Goal: Information Seeking & Learning: Compare options

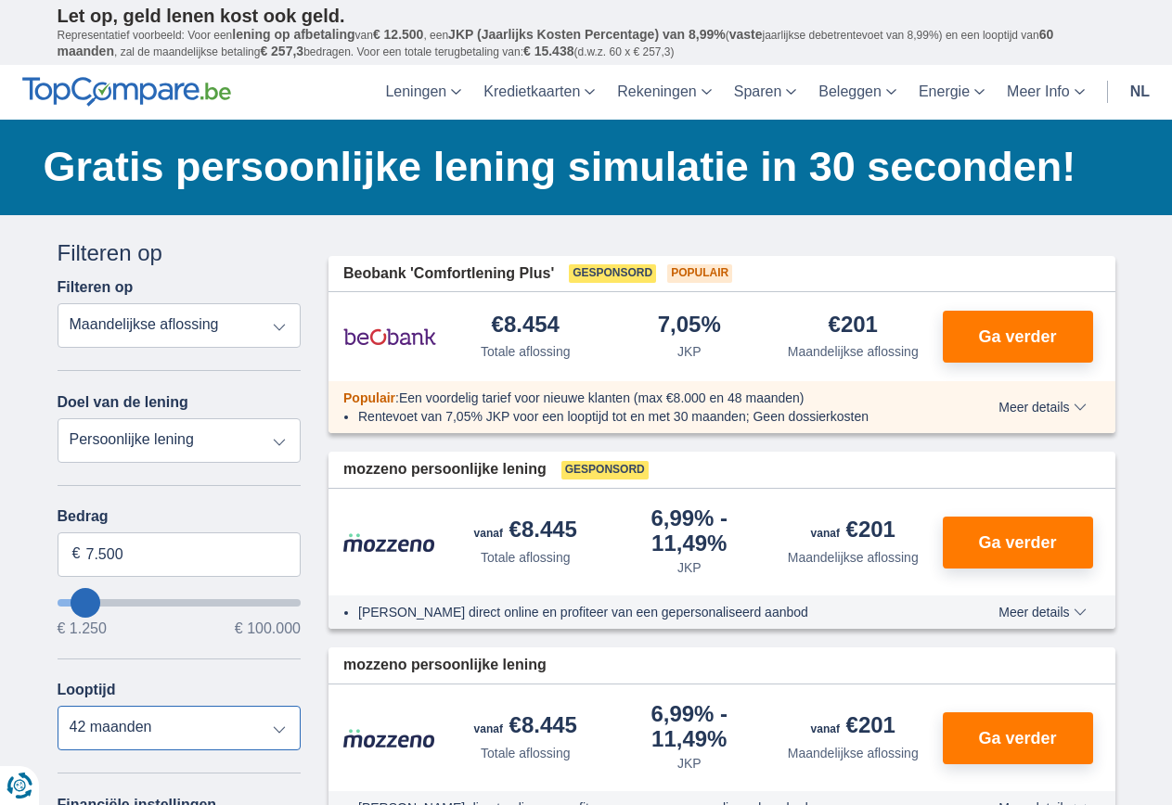
click at [270, 738] on select "12 maanden 18 maanden 24 maanden 30 maanden 36 maanden 42 maanden" at bounding box center [180, 728] width 244 height 45
select select "24"
click at [58, 706] on select "12 maanden 18 maanden 24 maanden 30 maanden 36 maanden 42 maanden" at bounding box center [180, 728] width 244 height 45
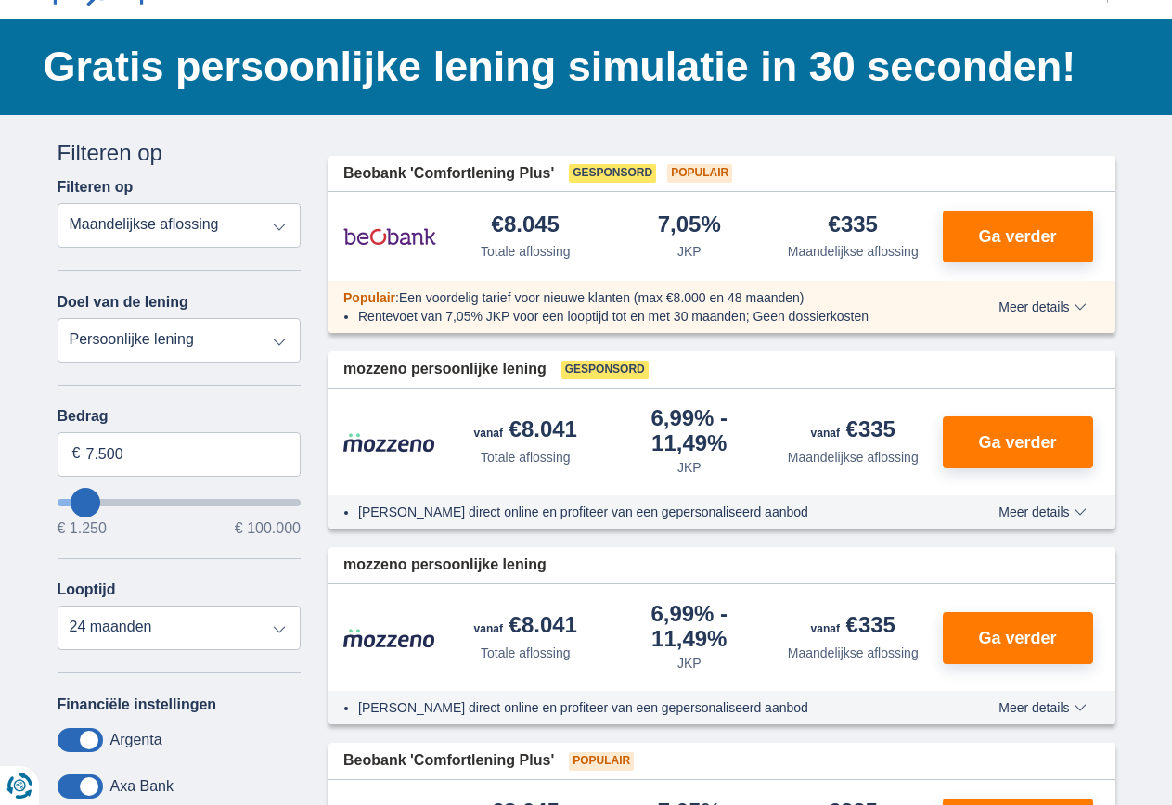
scroll to position [93, 0]
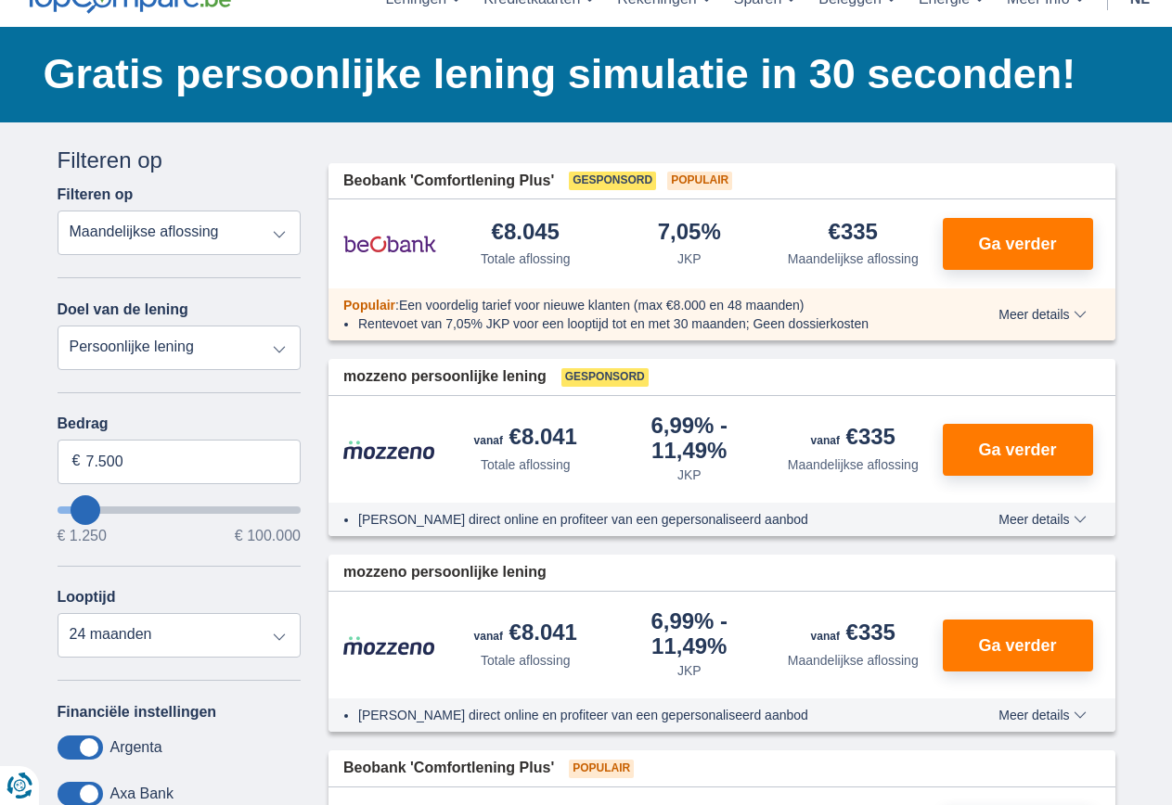
click at [276, 237] on select "Totale aflossing JKP Maandelijkse aflossing" at bounding box center [180, 233] width 244 height 45
click at [58, 211] on select "Totale aflossing JKP Maandelijkse aflossing" at bounding box center [180, 233] width 244 height 45
click at [92, 467] on input "7.500" at bounding box center [180, 462] width 244 height 45
click at [106, 467] on input "5.500" at bounding box center [180, 462] width 244 height 45
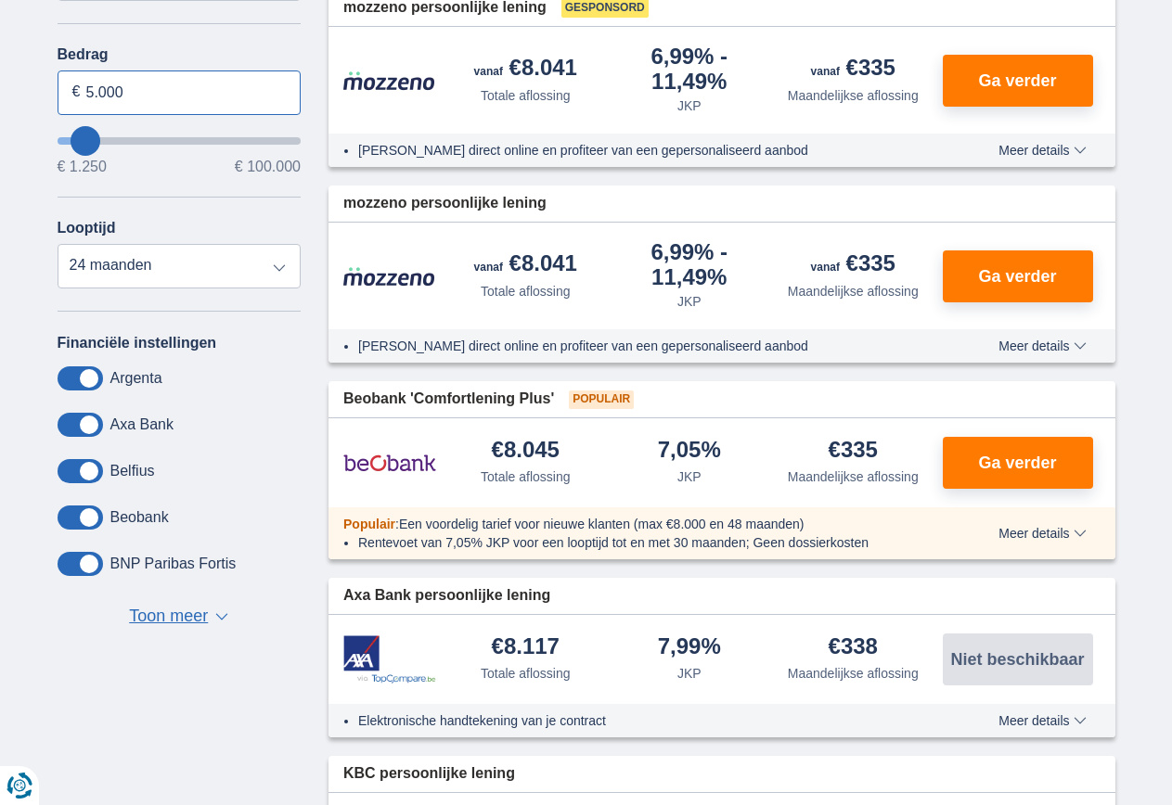
scroll to position [464, 0]
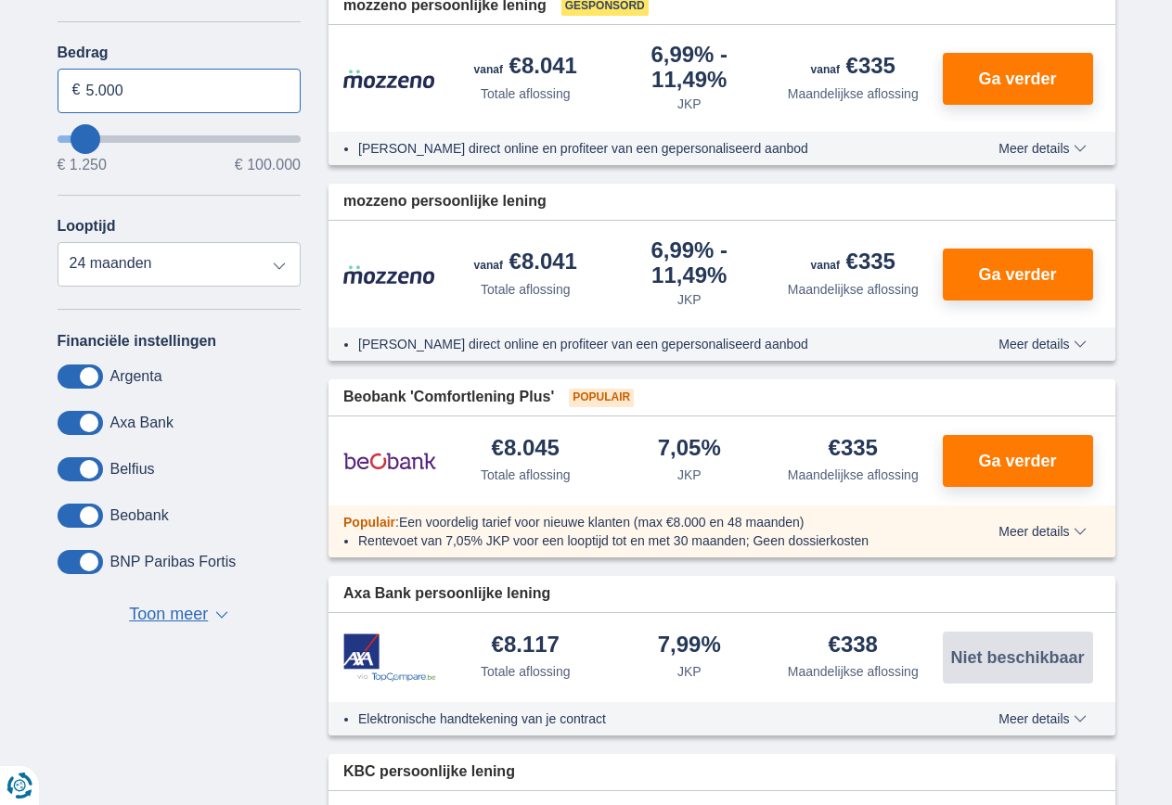
type input "5.000"
type input "5250"
select select "36"
click at [187, 616] on span "Toon meer" at bounding box center [168, 615] width 79 height 24
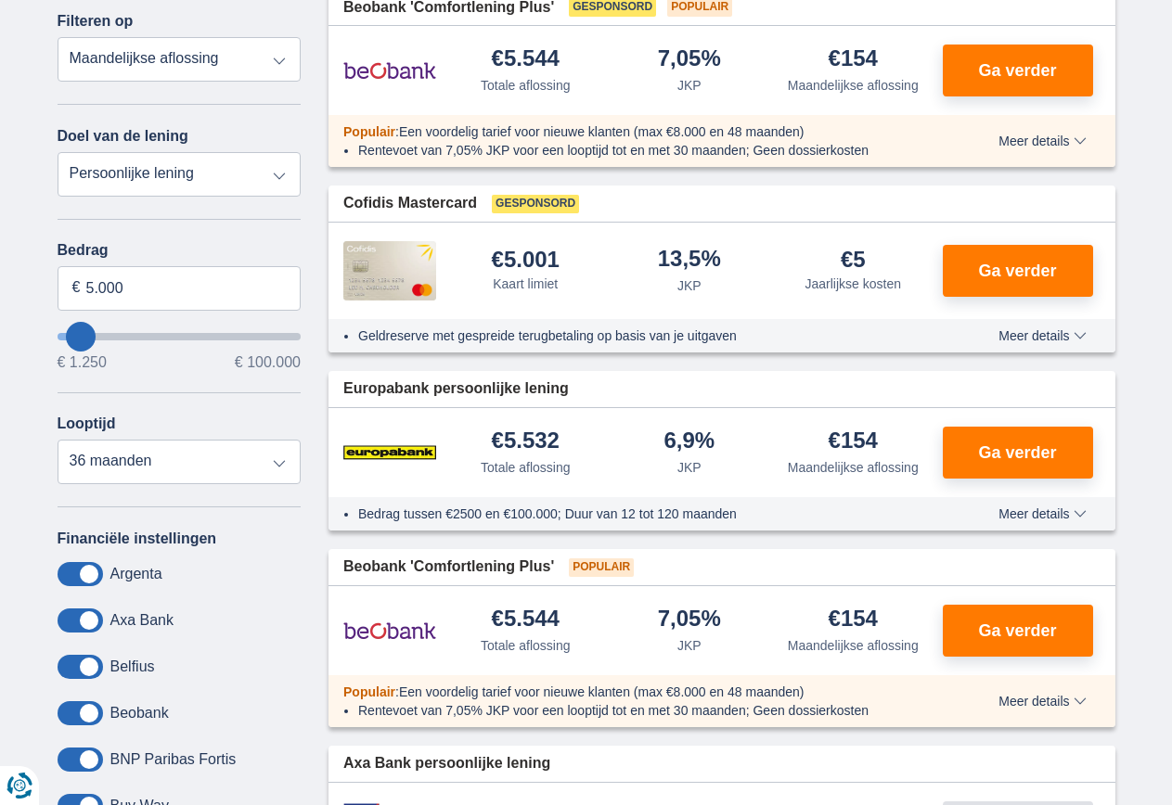
scroll to position [371, 0]
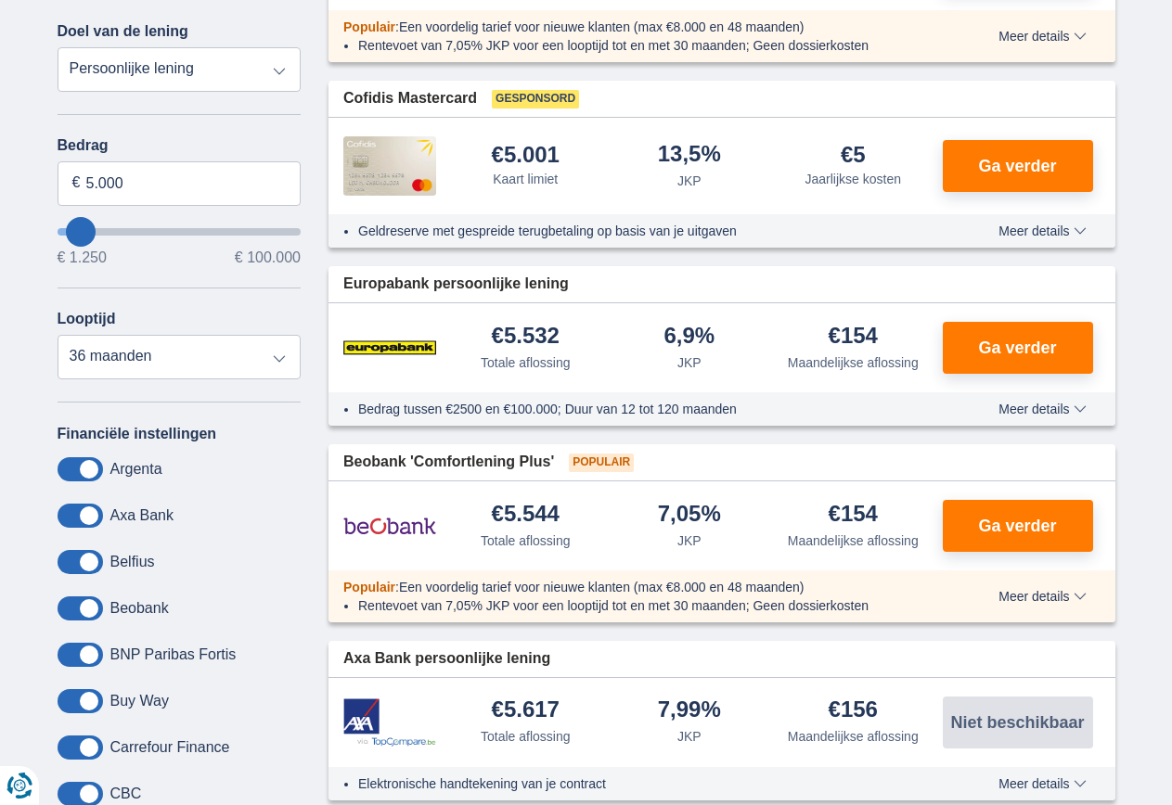
click at [83, 474] on span at bounding box center [80, 469] width 45 height 24
click at [0, 0] on input "checkbox" at bounding box center [0, 0] width 0 height 0
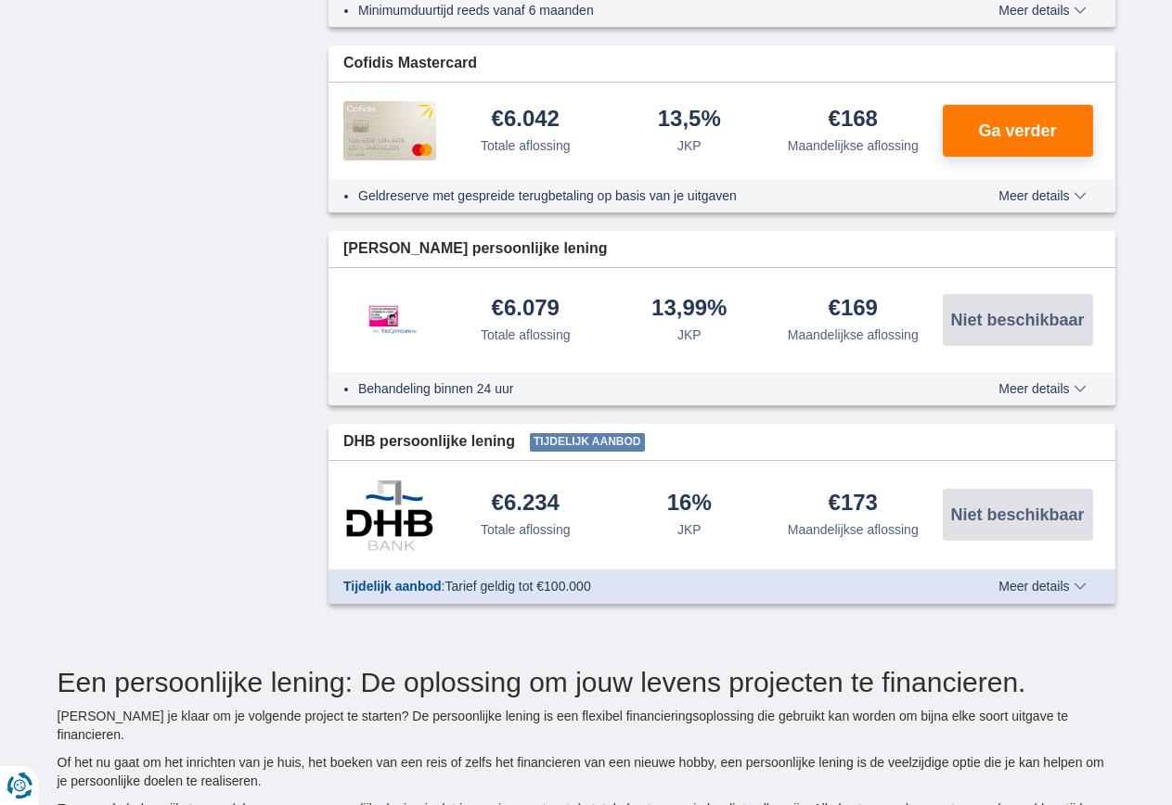
scroll to position [2134, 0]
